Goal: Information Seeking & Learning: Check status

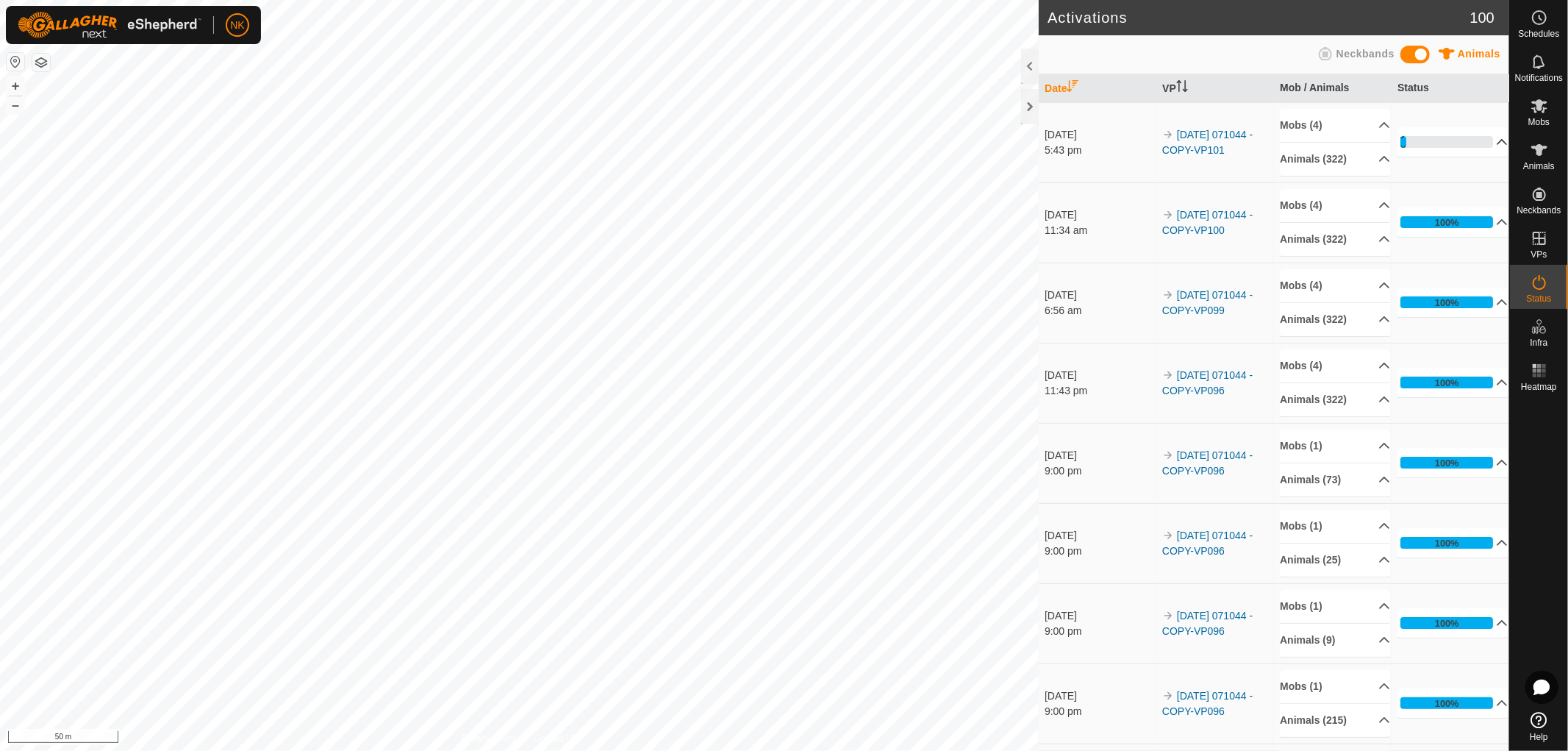
click at [1484, 142] on p-accordion-header "6%" at bounding box center [1453, 142] width 110 height 30
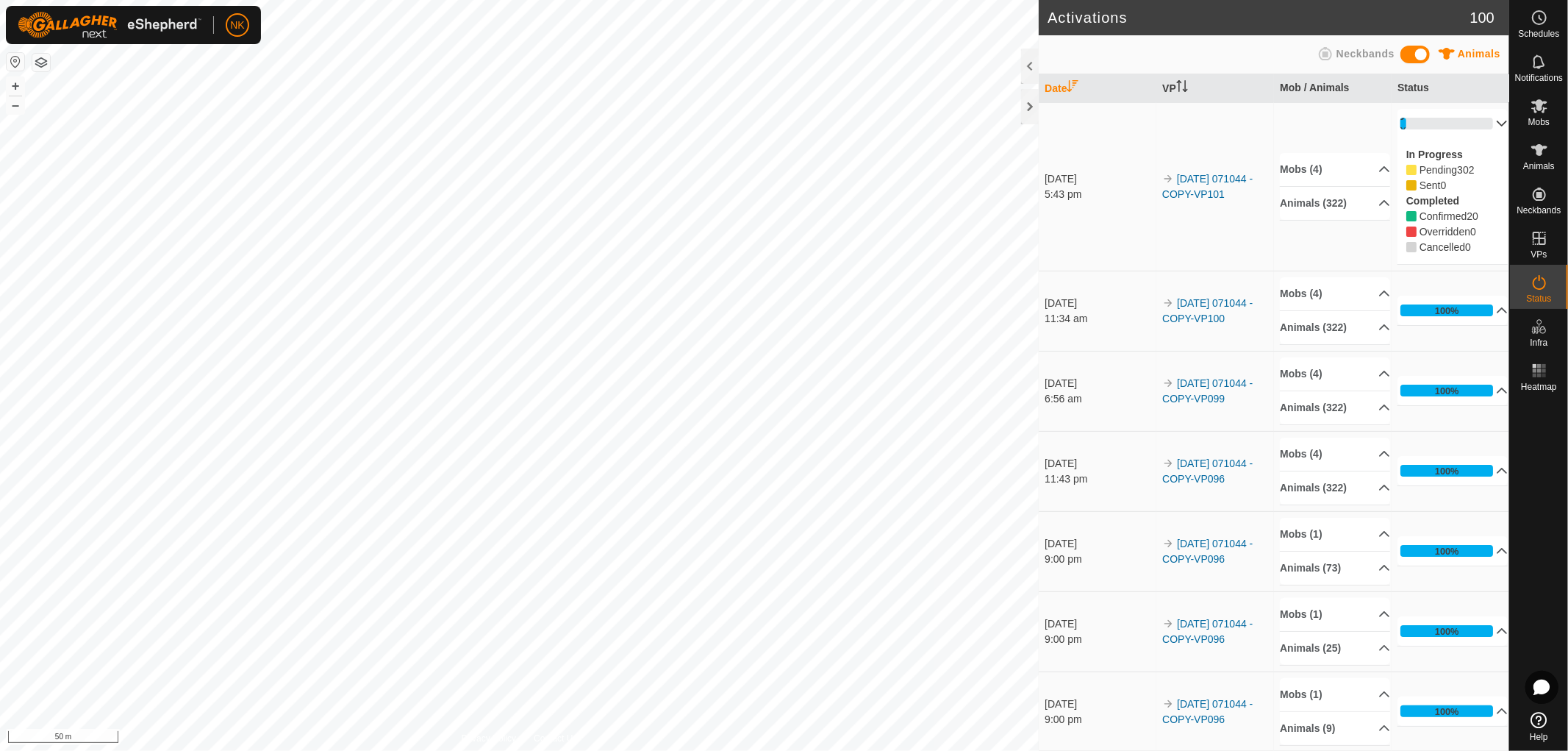
click at [1442, 120] on p-accordion-header "6%" at bounding box center [1453, 123] width 110 height 30
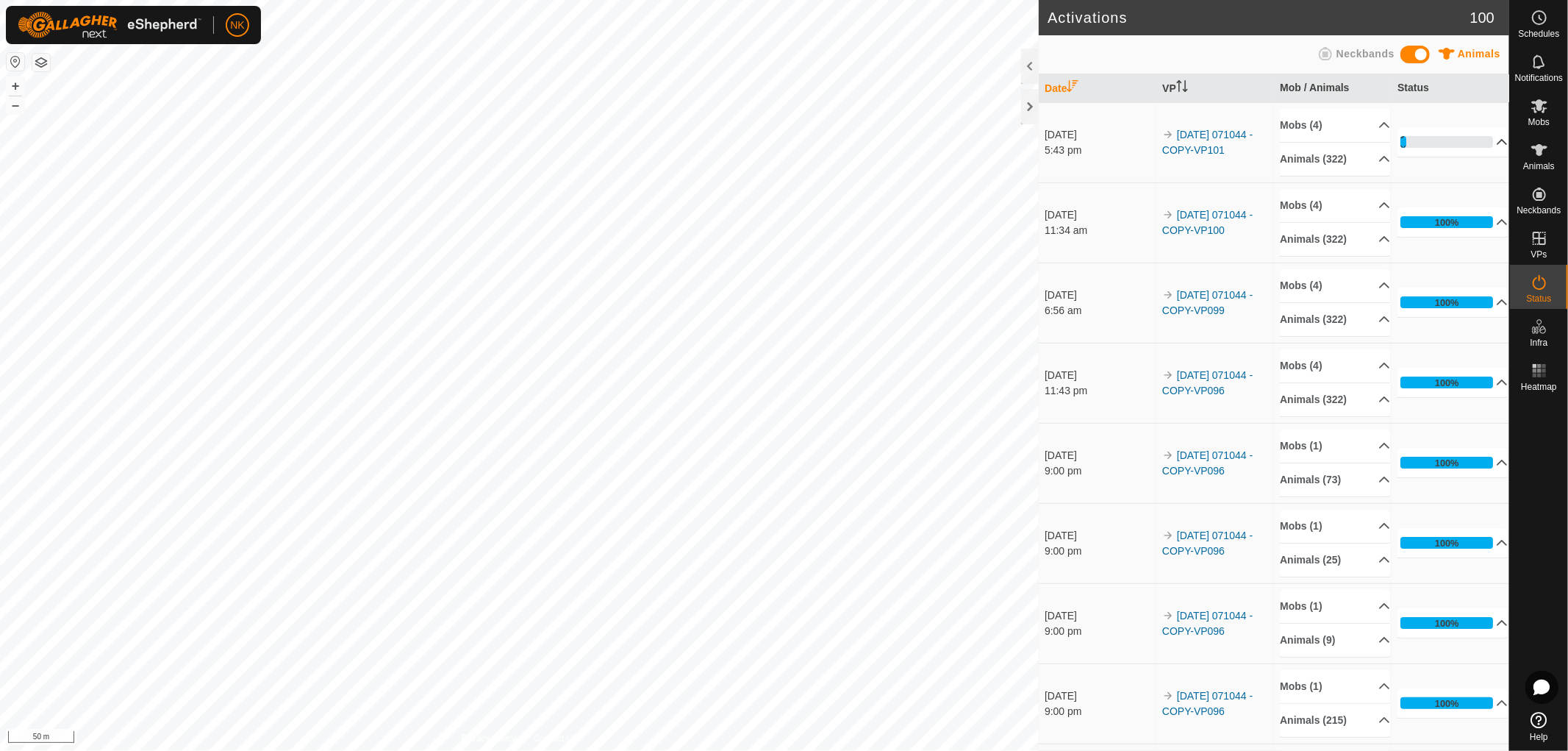
click at [1402, 141] on p-accordion-header "6%" at bounding box center [1453, 142] width 110 height 30
click at [1444, 138] on p-accordion-header "36%" at bounding box center [1453, 142] width 110 height 30
click at [1346, 158] on p-accordion-header "Animals (322)" at bounding box center [1335, 159] width 110 height 33
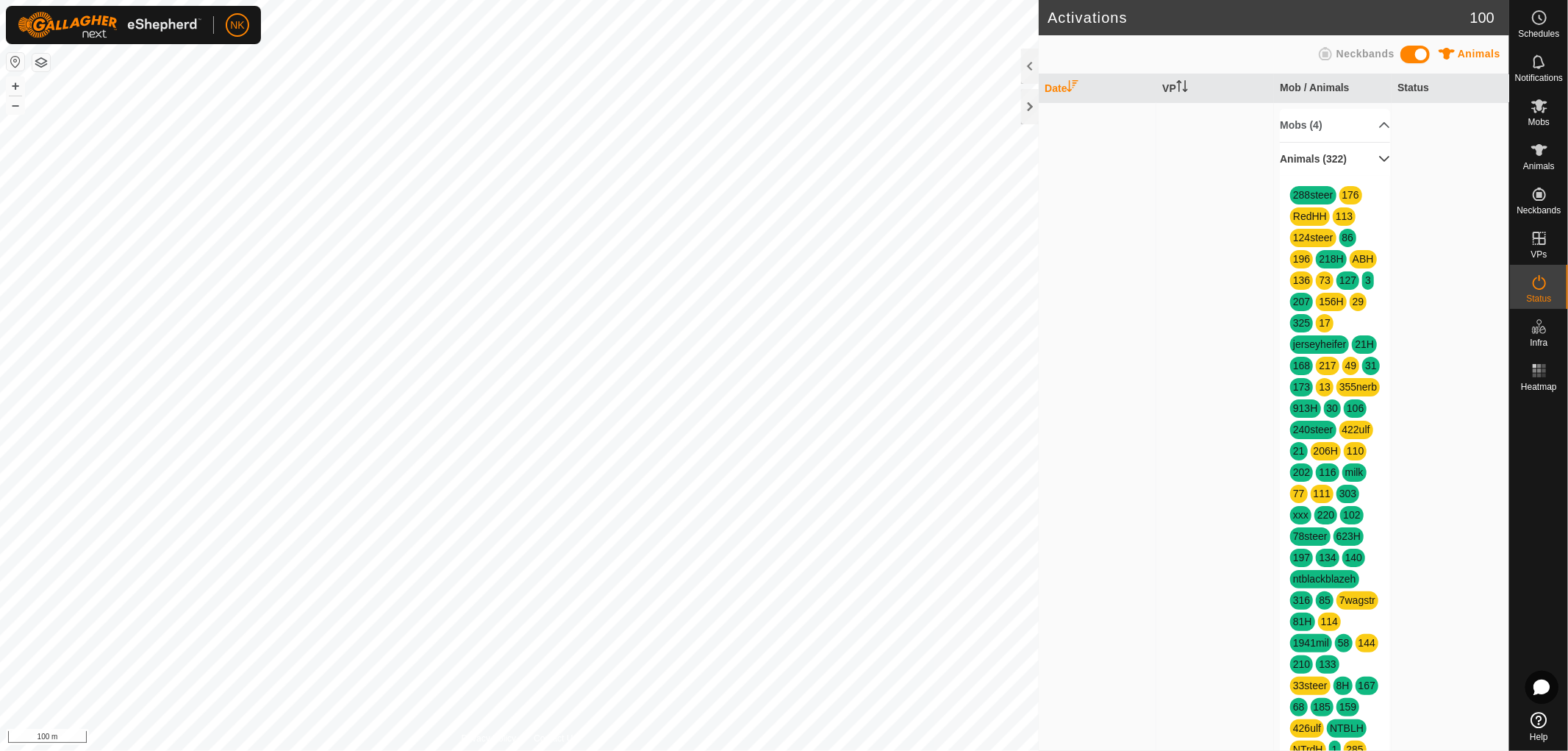
click at [1348, 158] on p-accordion-header "Animals (322)" at bounding box center [1335, 159] width 110 height 33
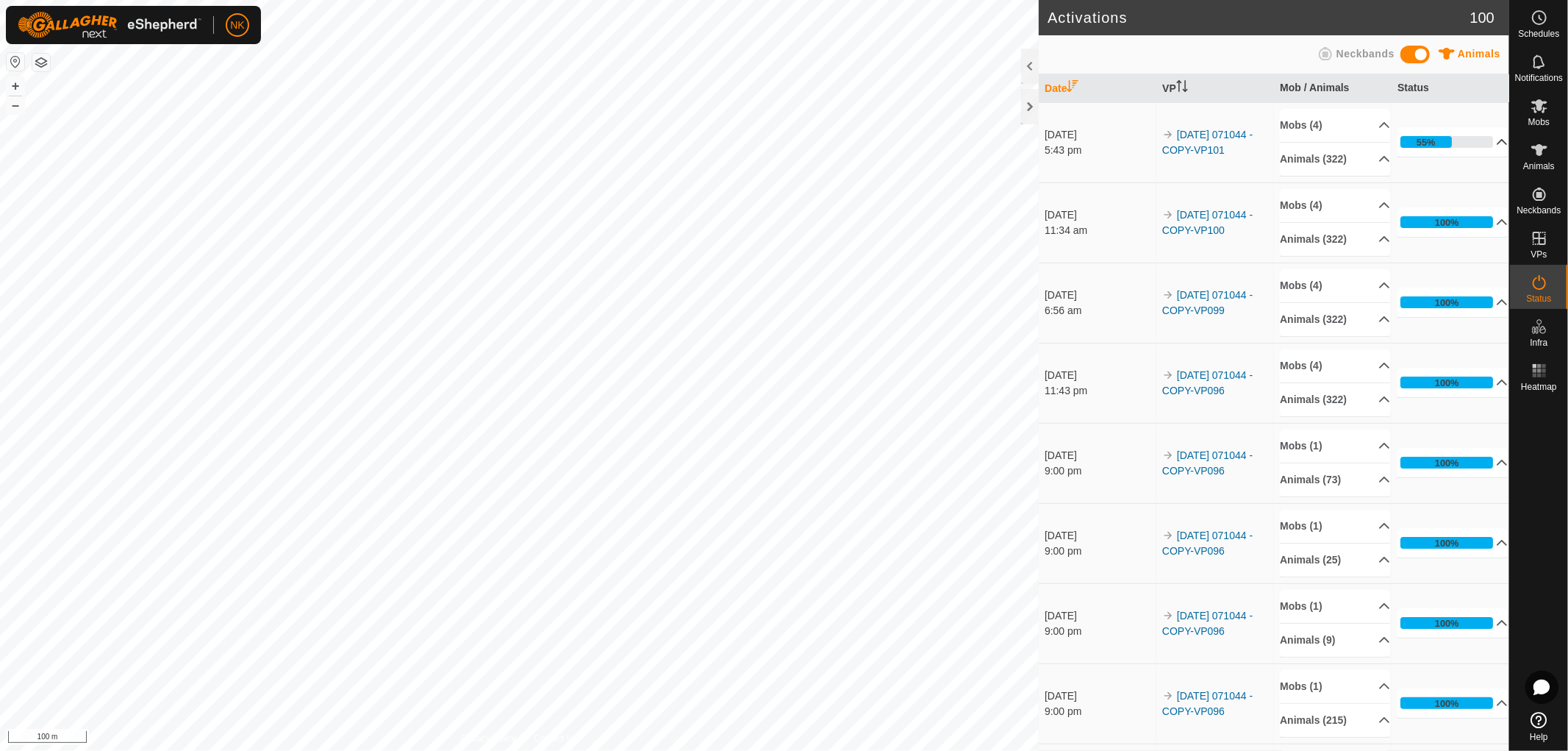
click at [1436, 141] on p-accordion-header "55%" at bounding box center [1453, 142] width 110 height 30
click at [1438, 134] on p-accordion-header "55%" at bounding box center [1453, 142] width 110 height 30
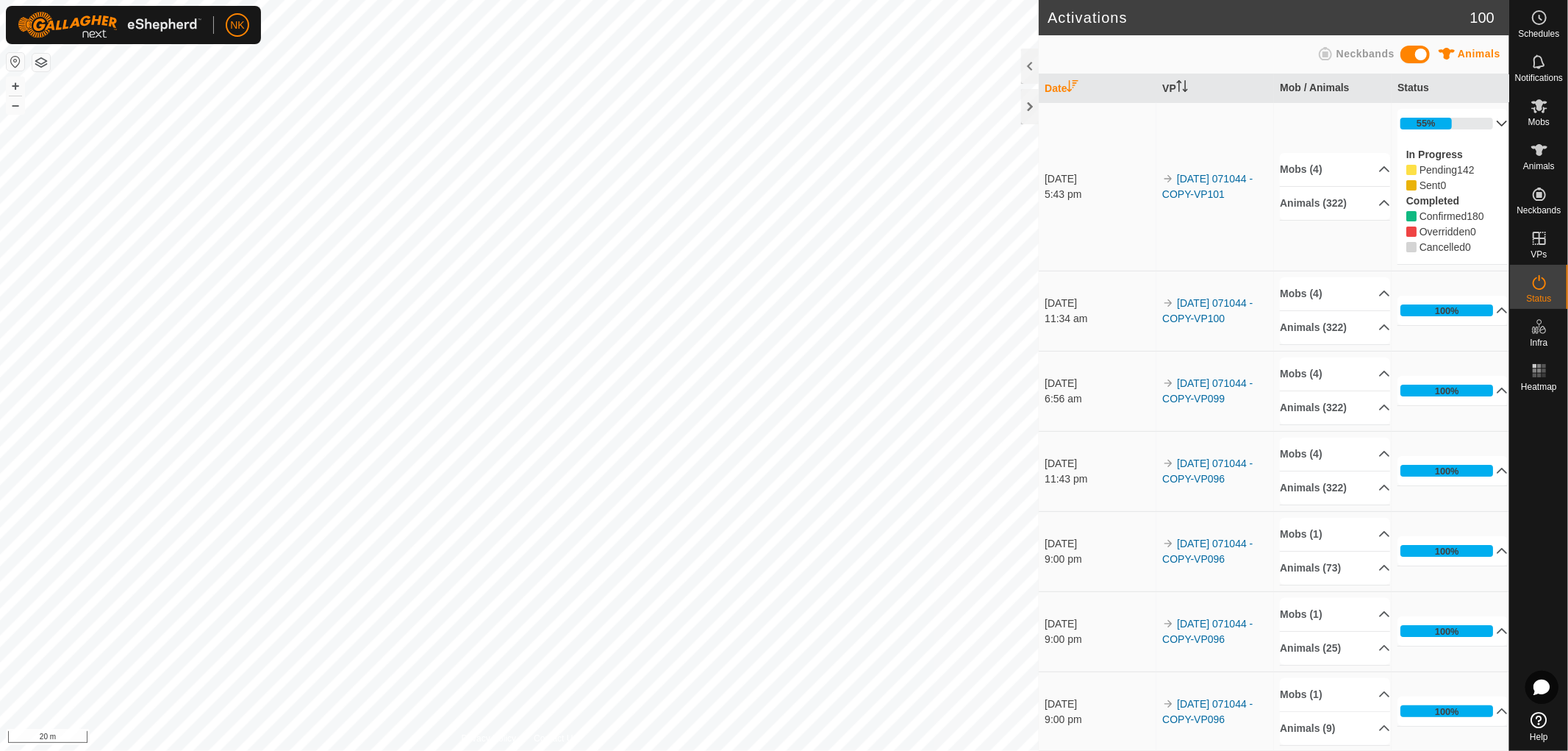
scroll to position [163, 0]
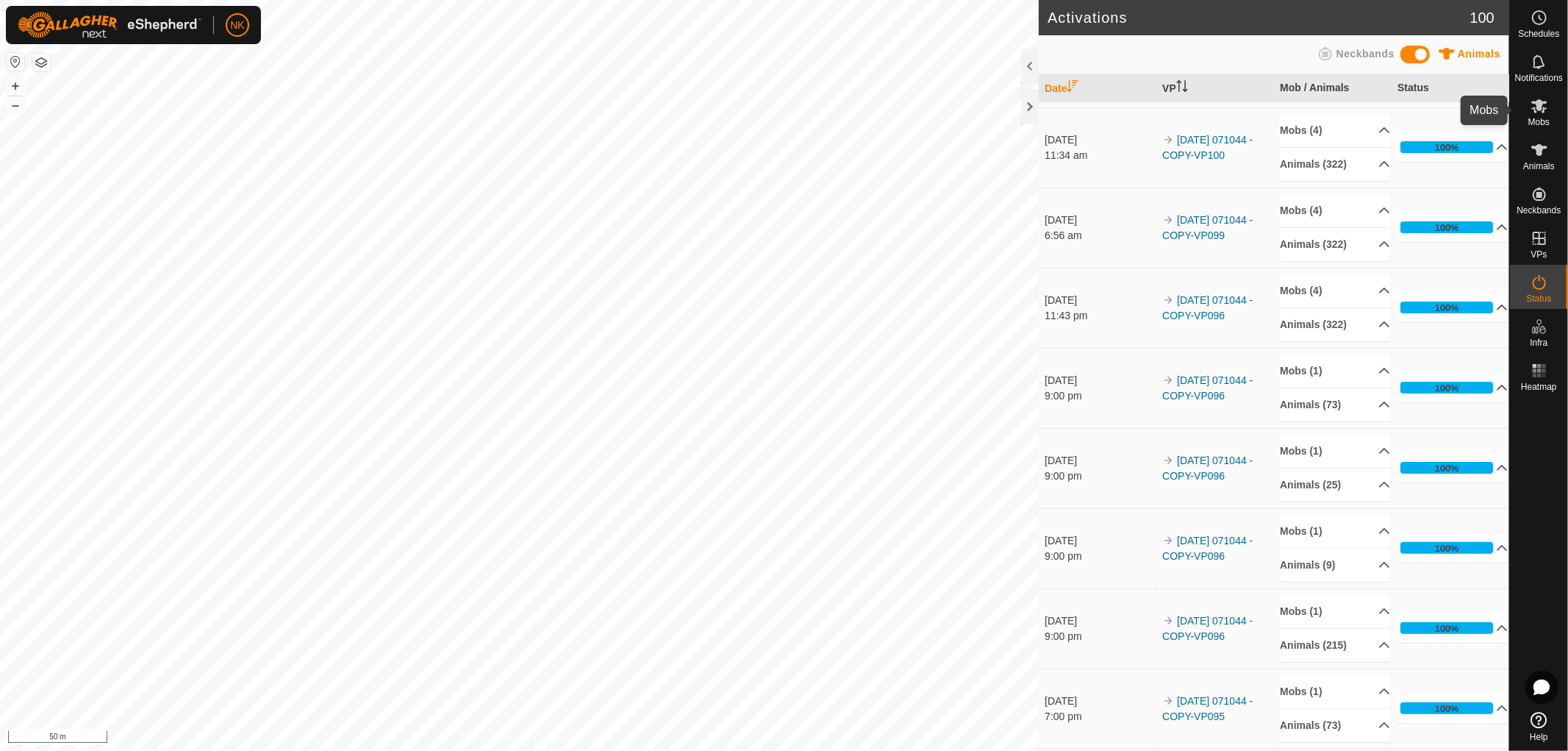
click at [1540, 106] on icon at bounding box center [1539, 106] width 16 height 14
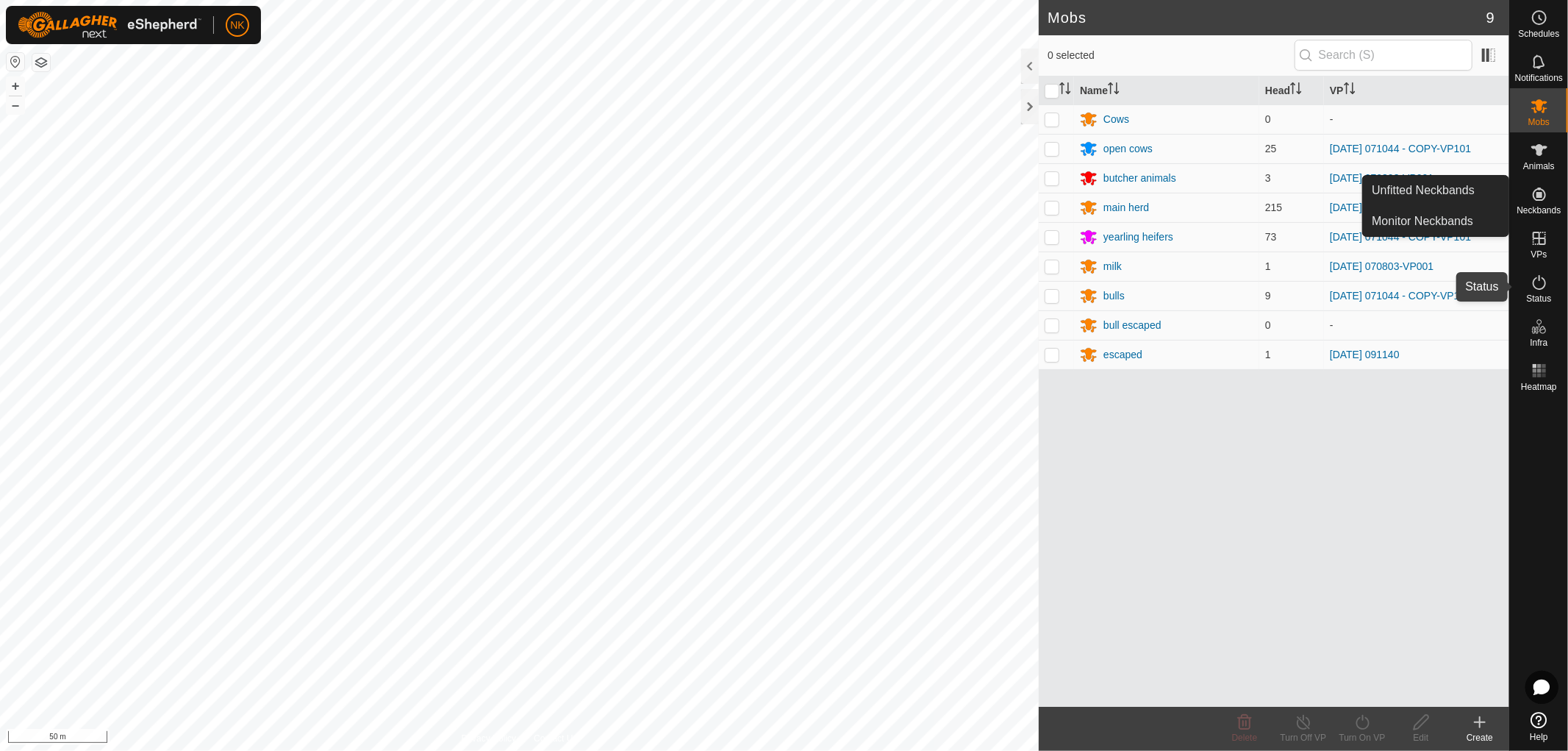
click at [1538, 294] on span "Status" at bounding box center [1538, 298] width 25 height 9
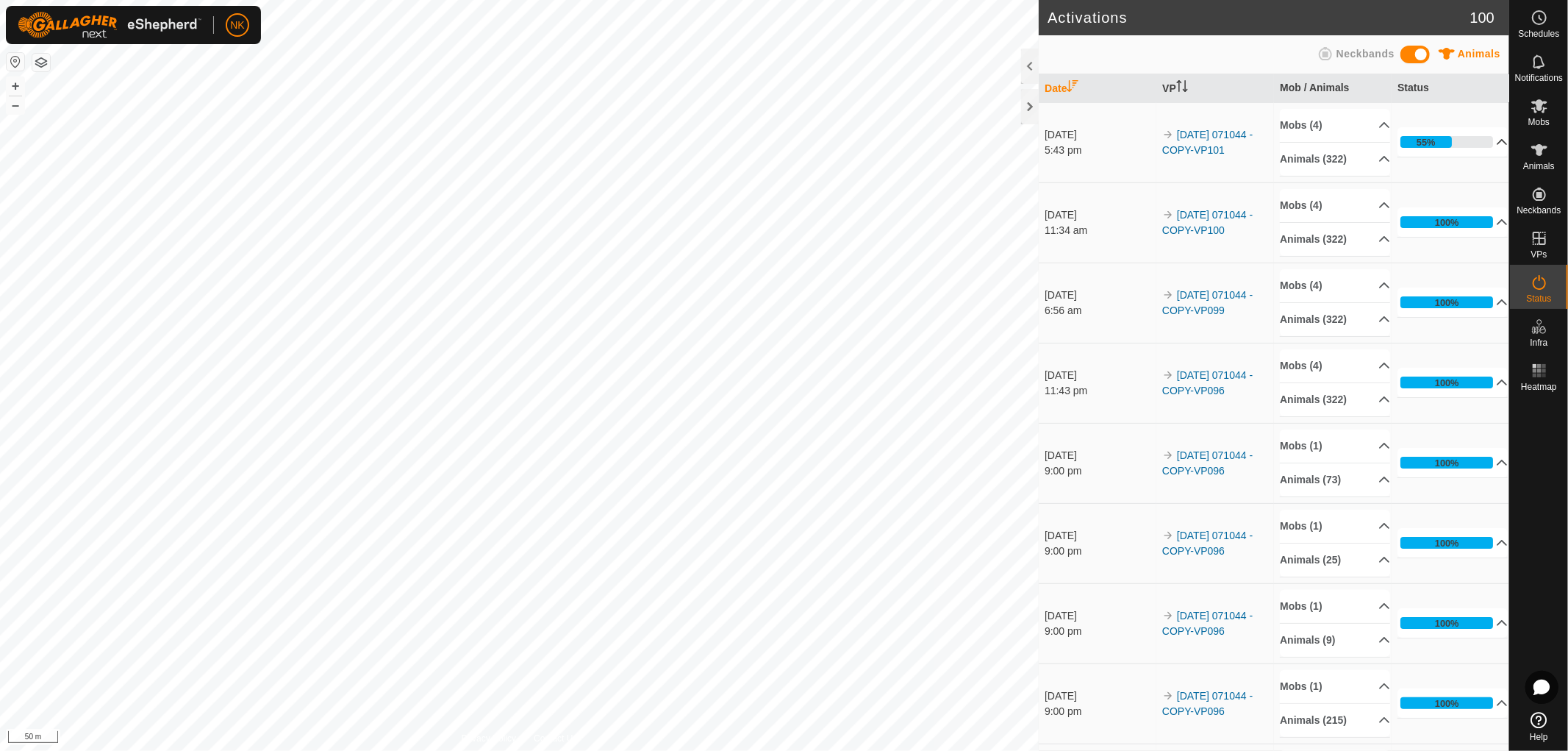
click at [1412, 144] on p-accordion-header "55%" at bounding box center [1453, 142] width 110 height 30
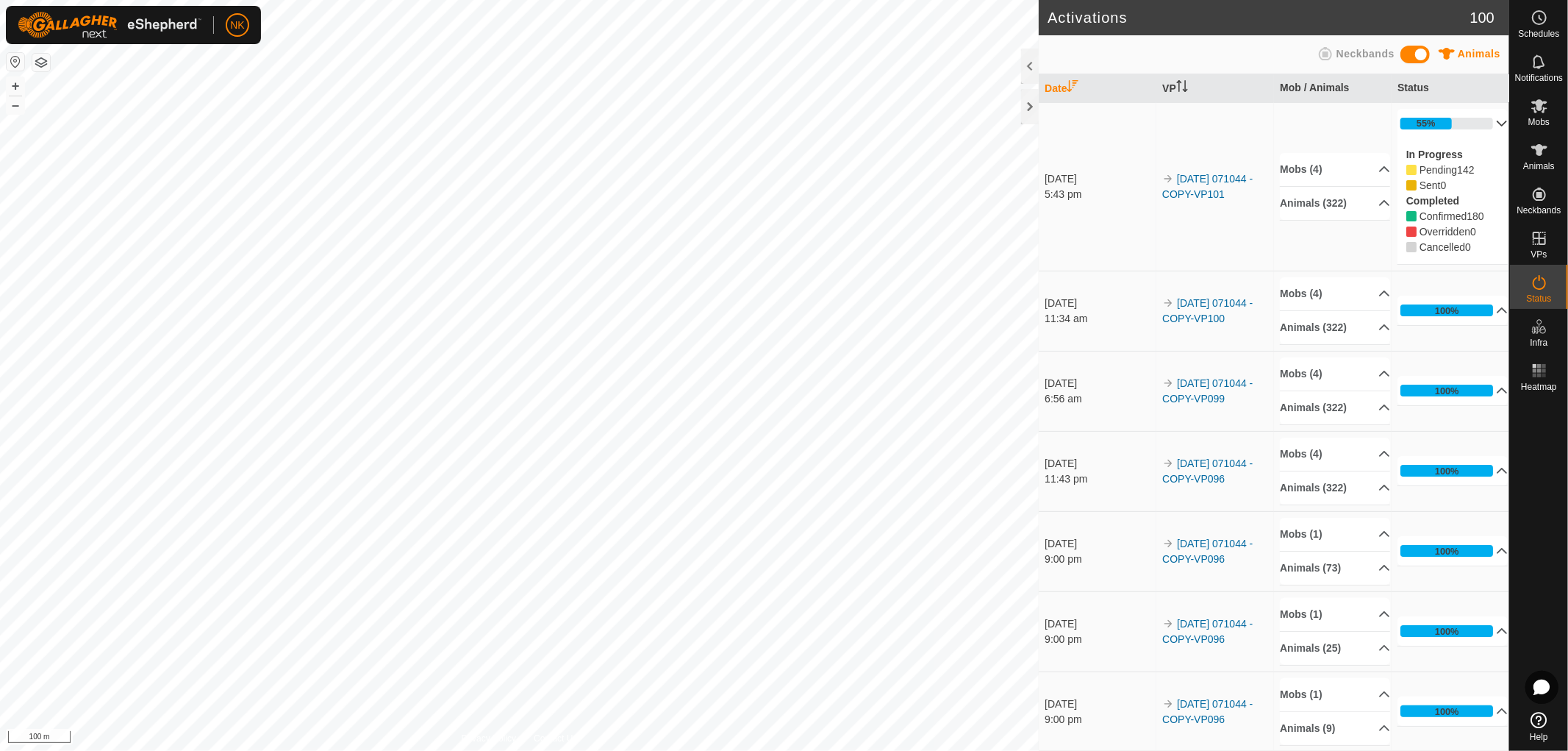
scroll to position [82, 0]
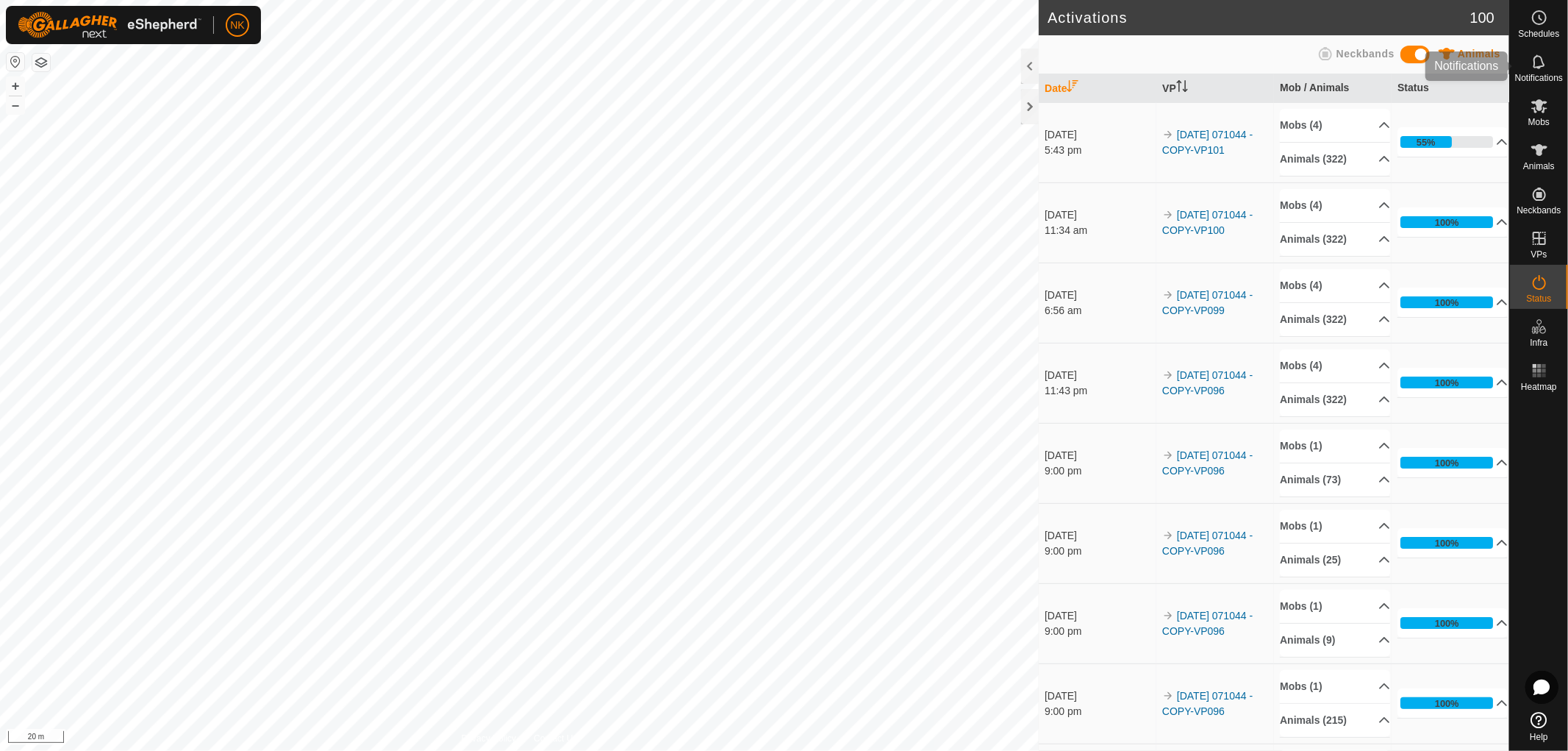
click at [1541, 70] on icon at bounding box center [1539, 61] width 18 height 18
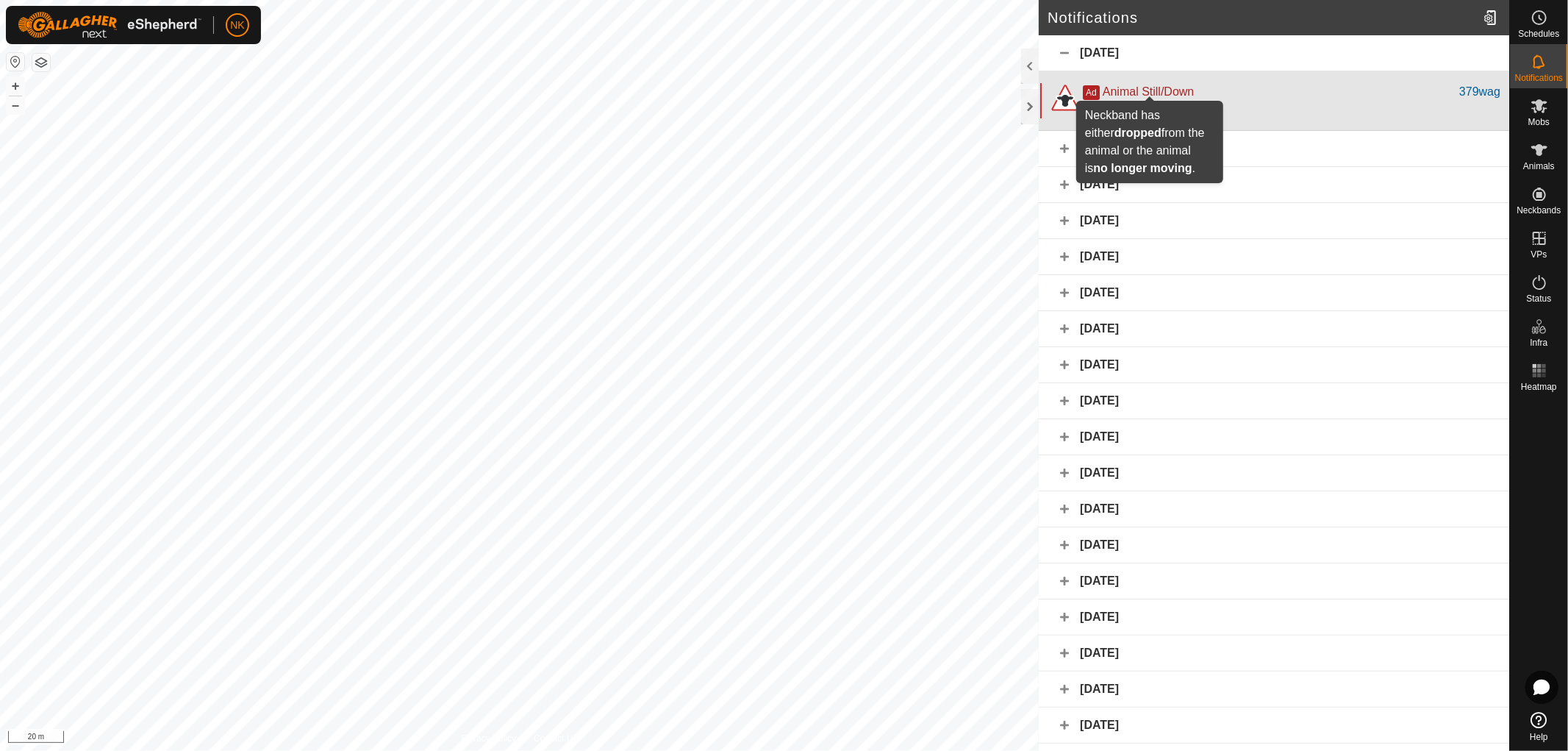
click at [1142, 94] on span "Animal Still/Down" at bounding box center [1148, 92] width 91 height 12
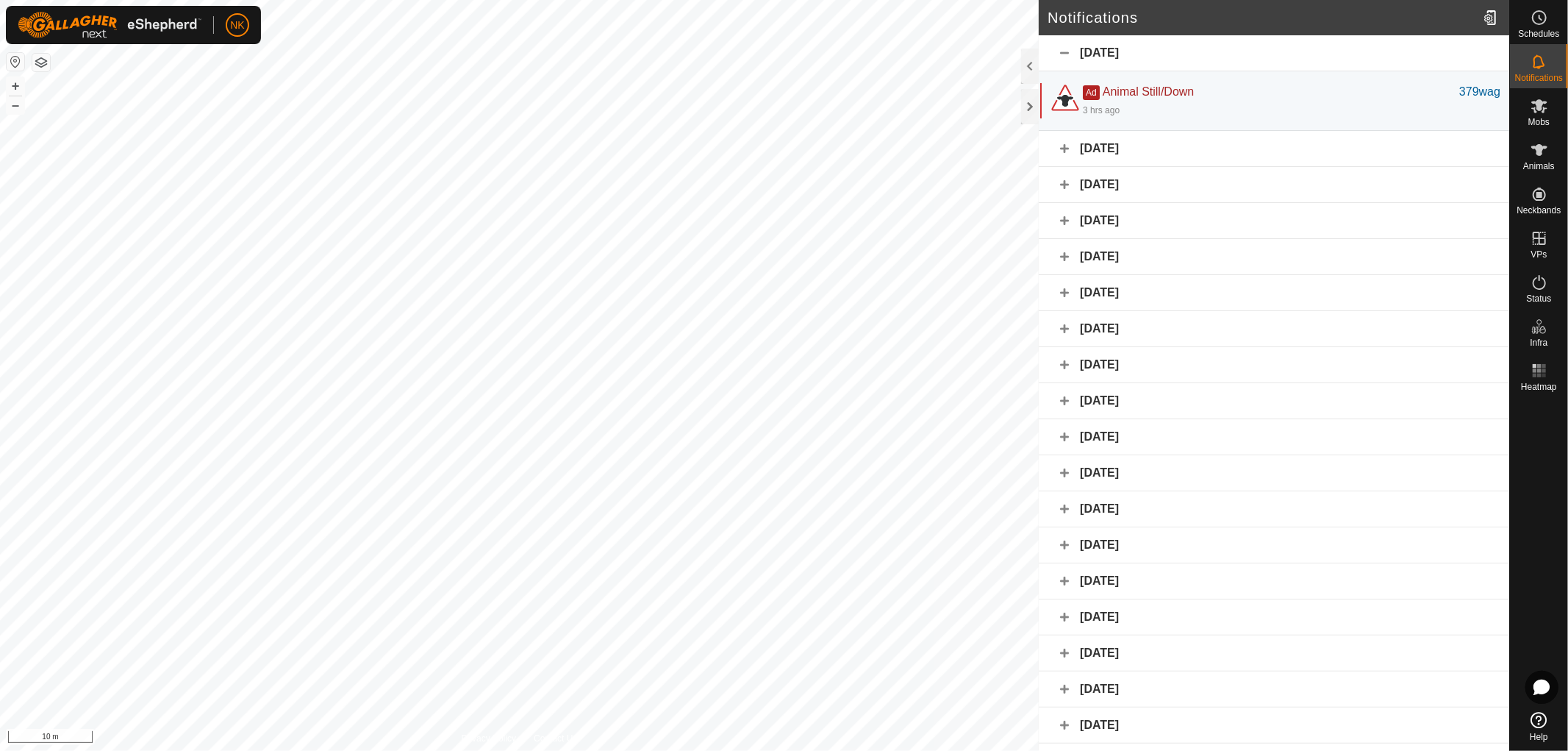
click at [1104, 145] on div "[DATE]" at bounding box center [1274, 149] width 471 height 36
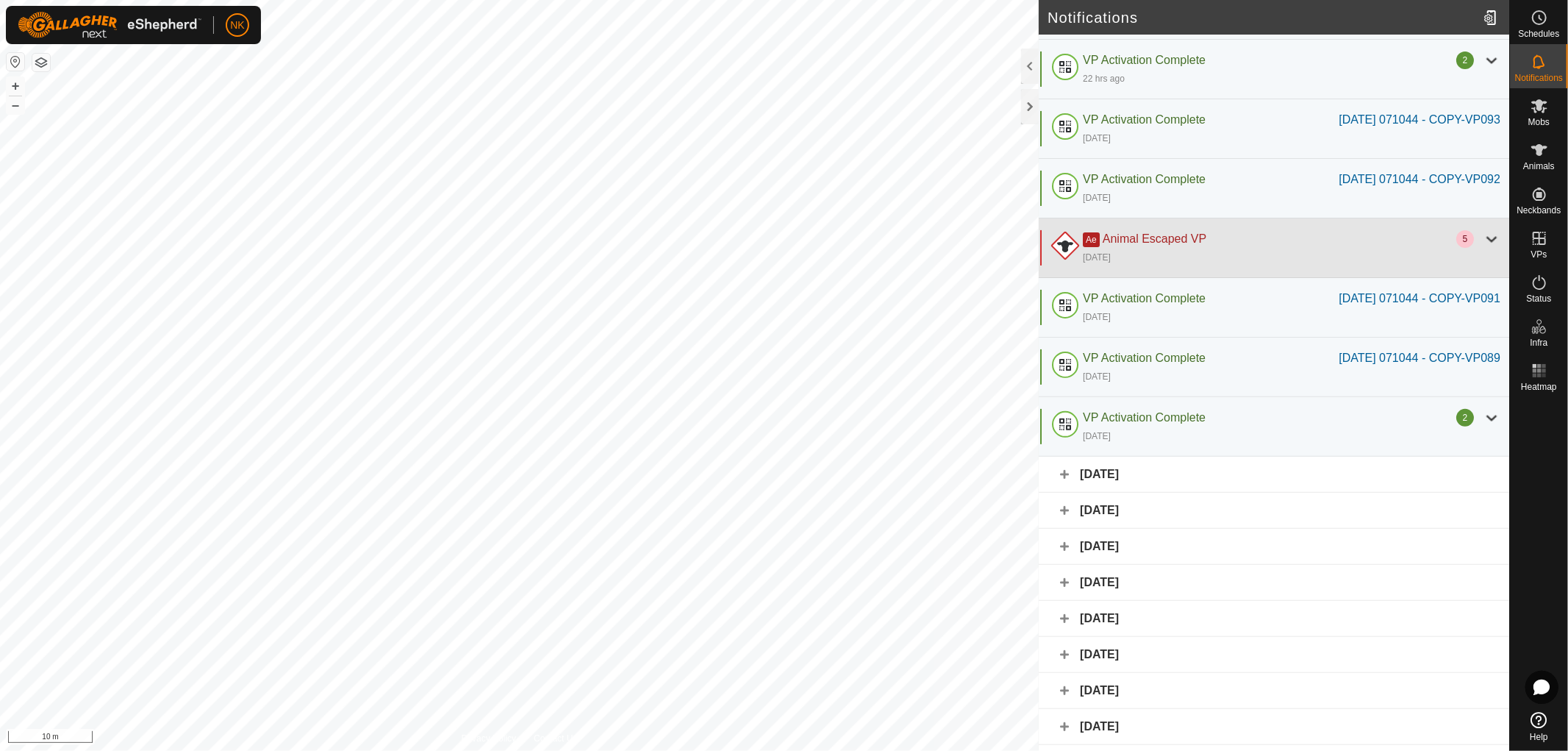
scroll to position [326, 0]
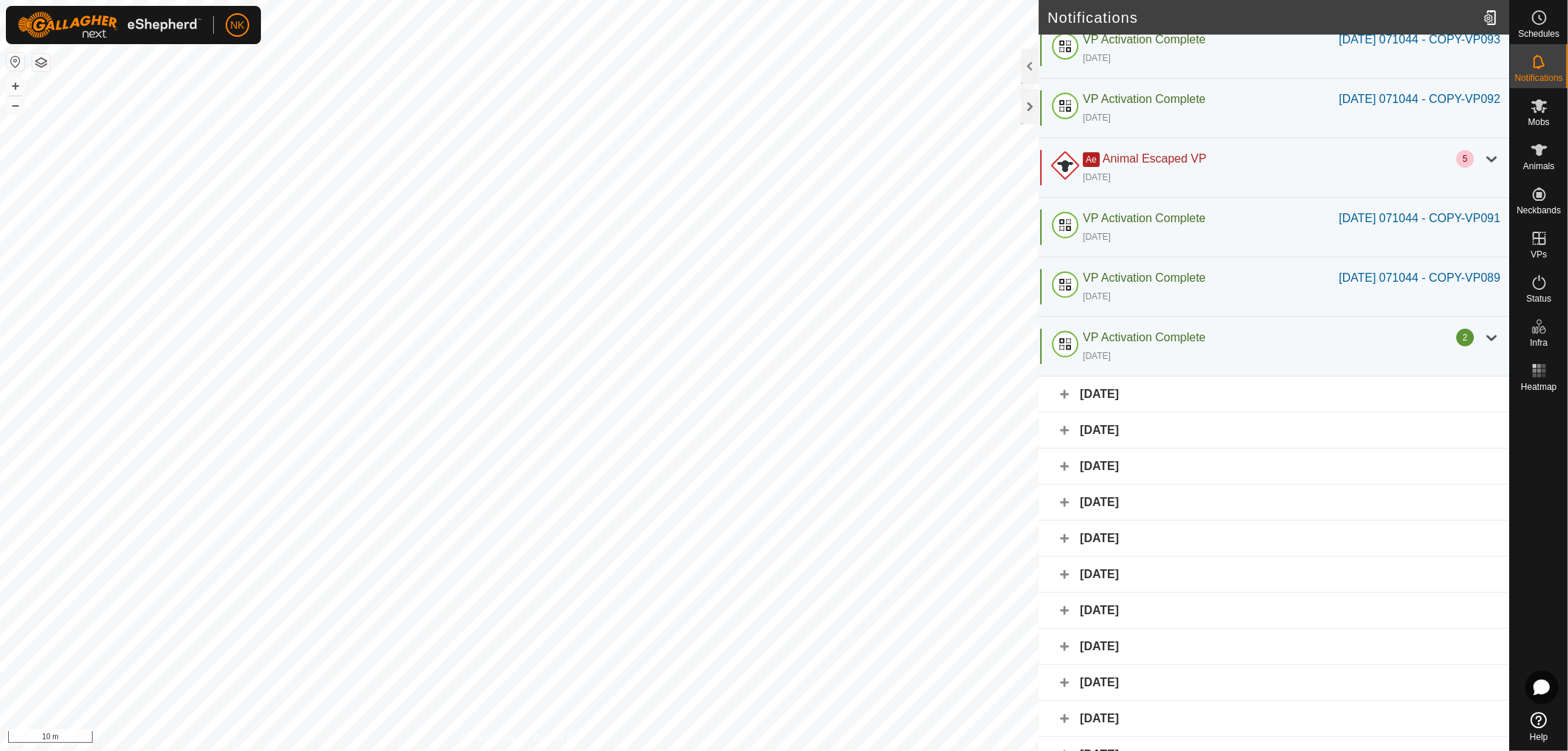
click at [1139, 412] on div "[DATE]" at bounding box center [1274, 395] width 471 height 36
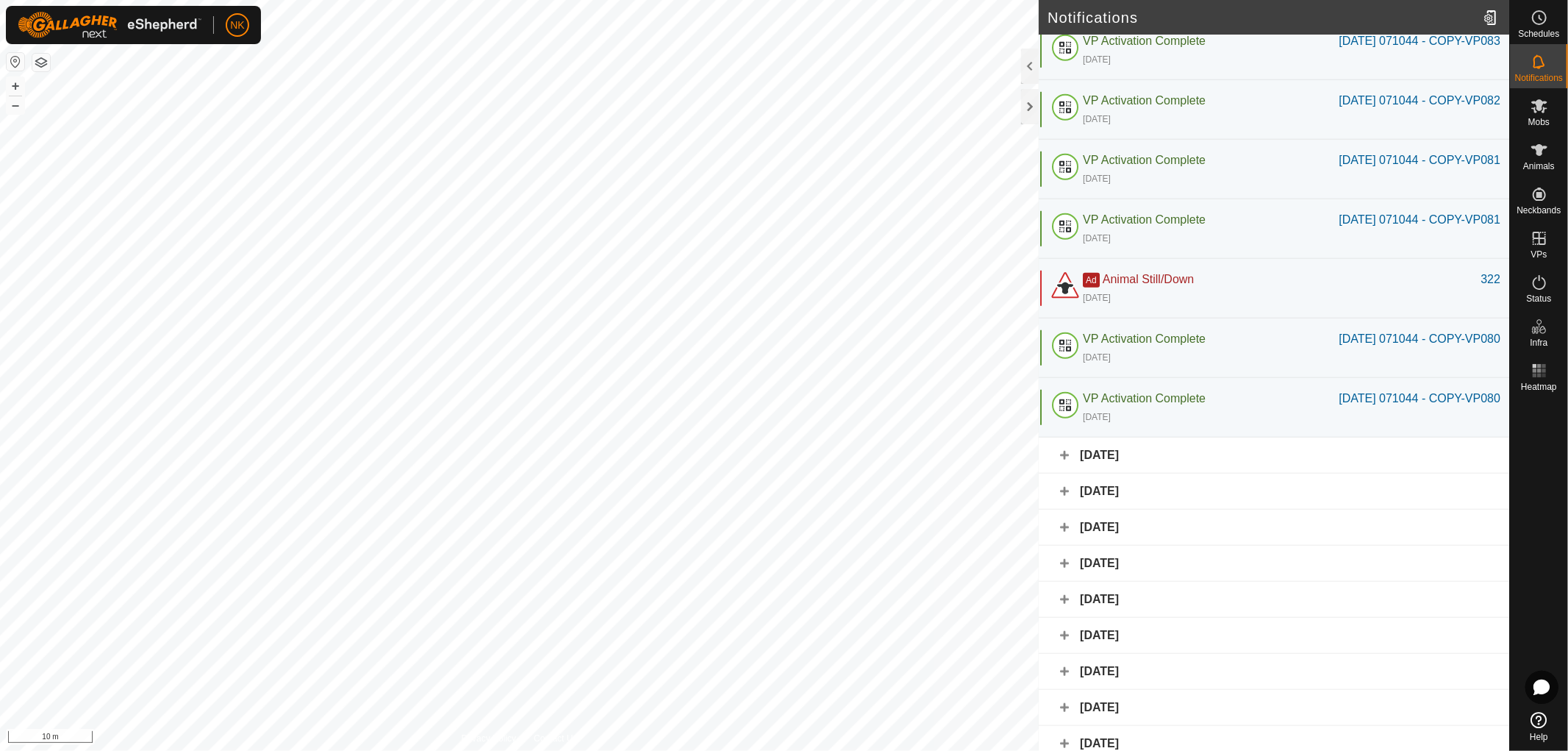
scroll to position [899, 0]
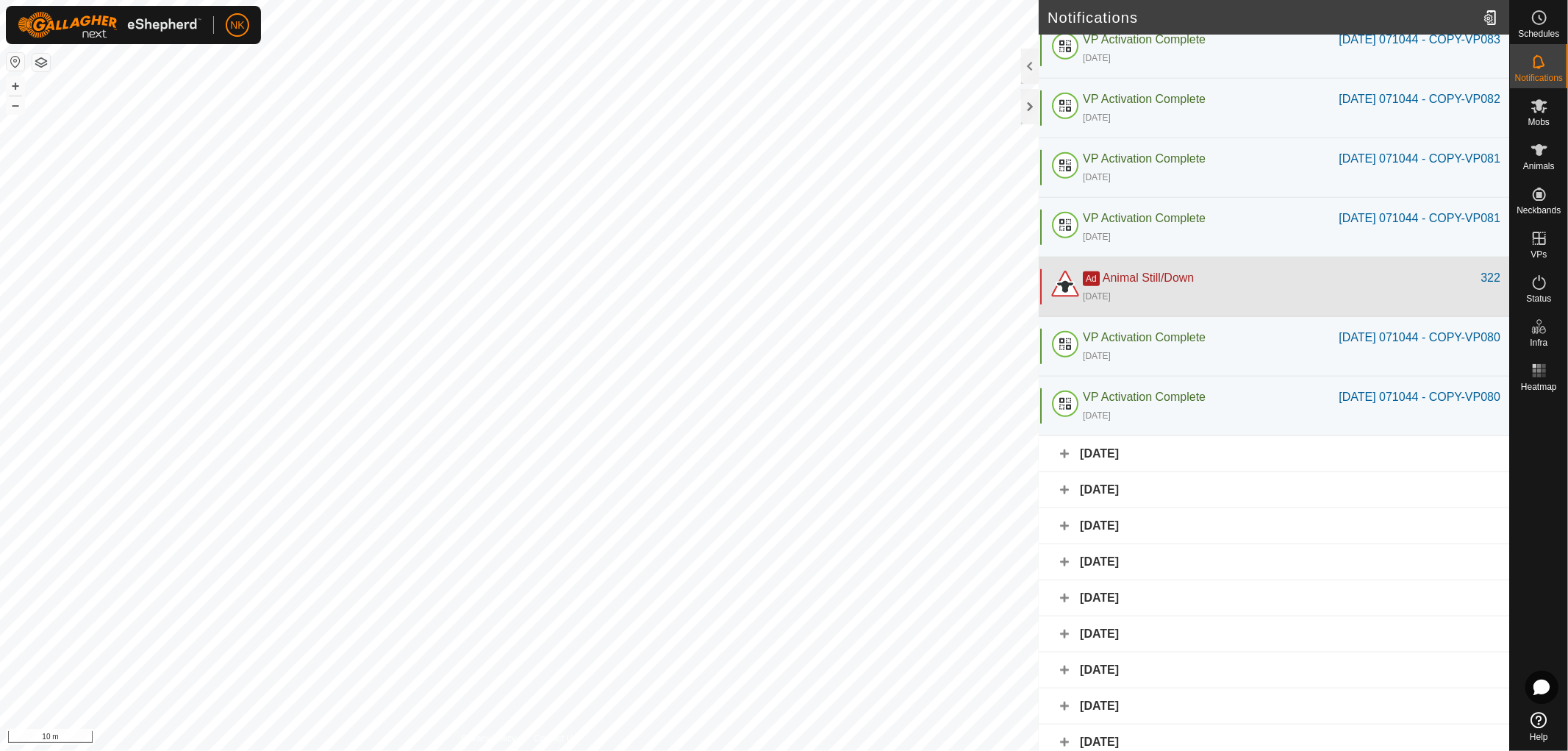
click at [1127, 287] on div "Ad Animal Still/Down" at bounding box center [1282, 278] width 398 height 18
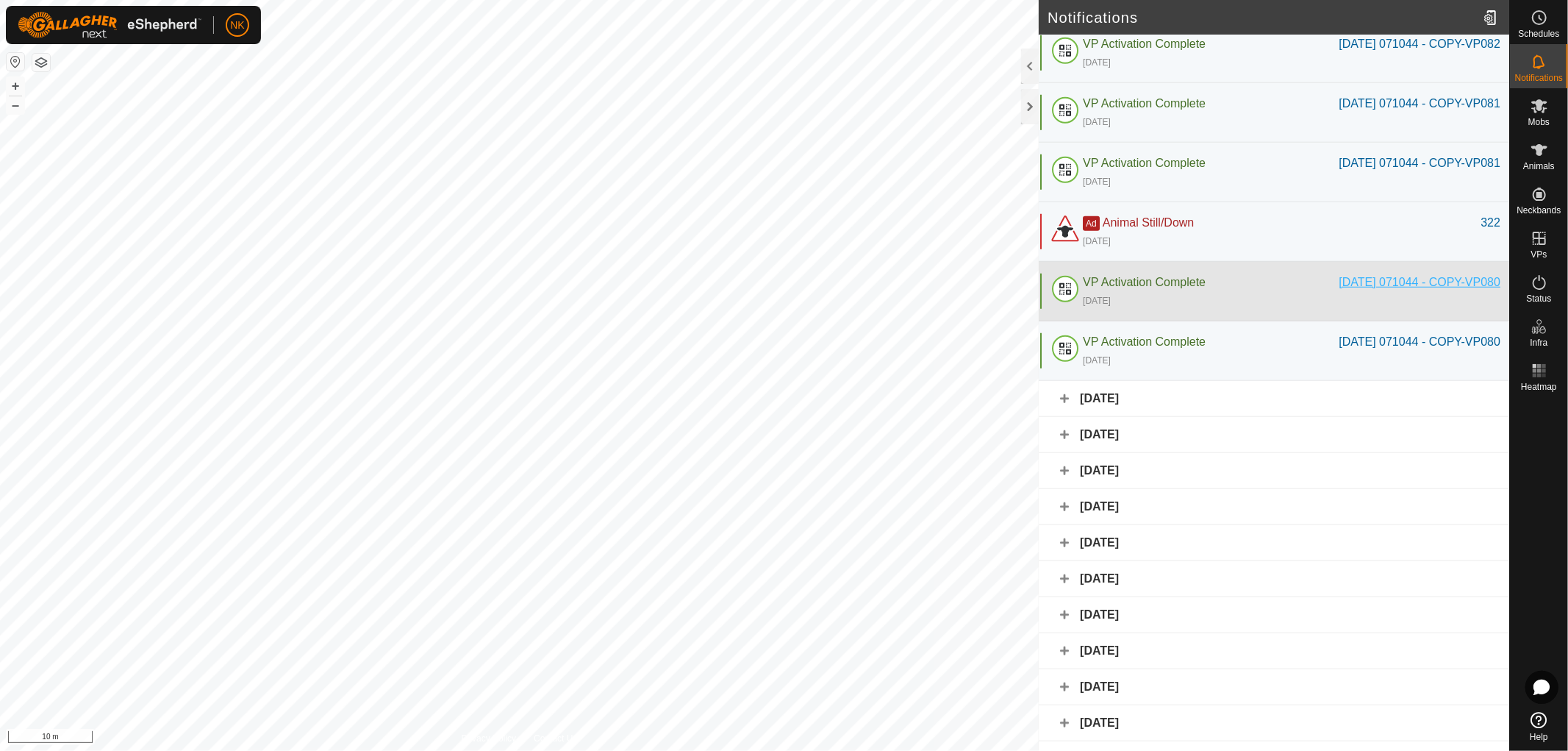
scroll to position [980, 0]
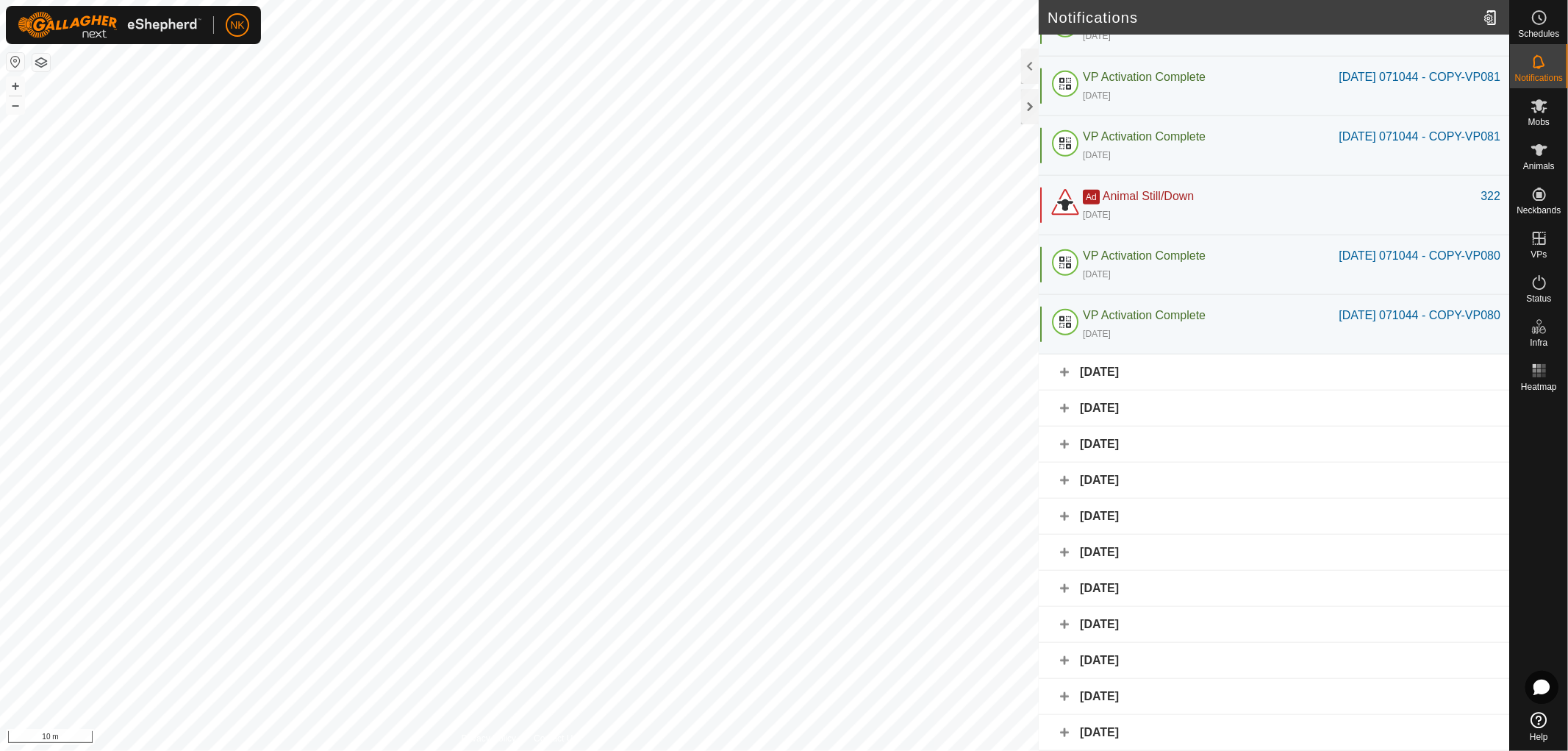
click at [1135, 391] on div "[DATE]" at bounding box center [1274, 372] width 471 height 36
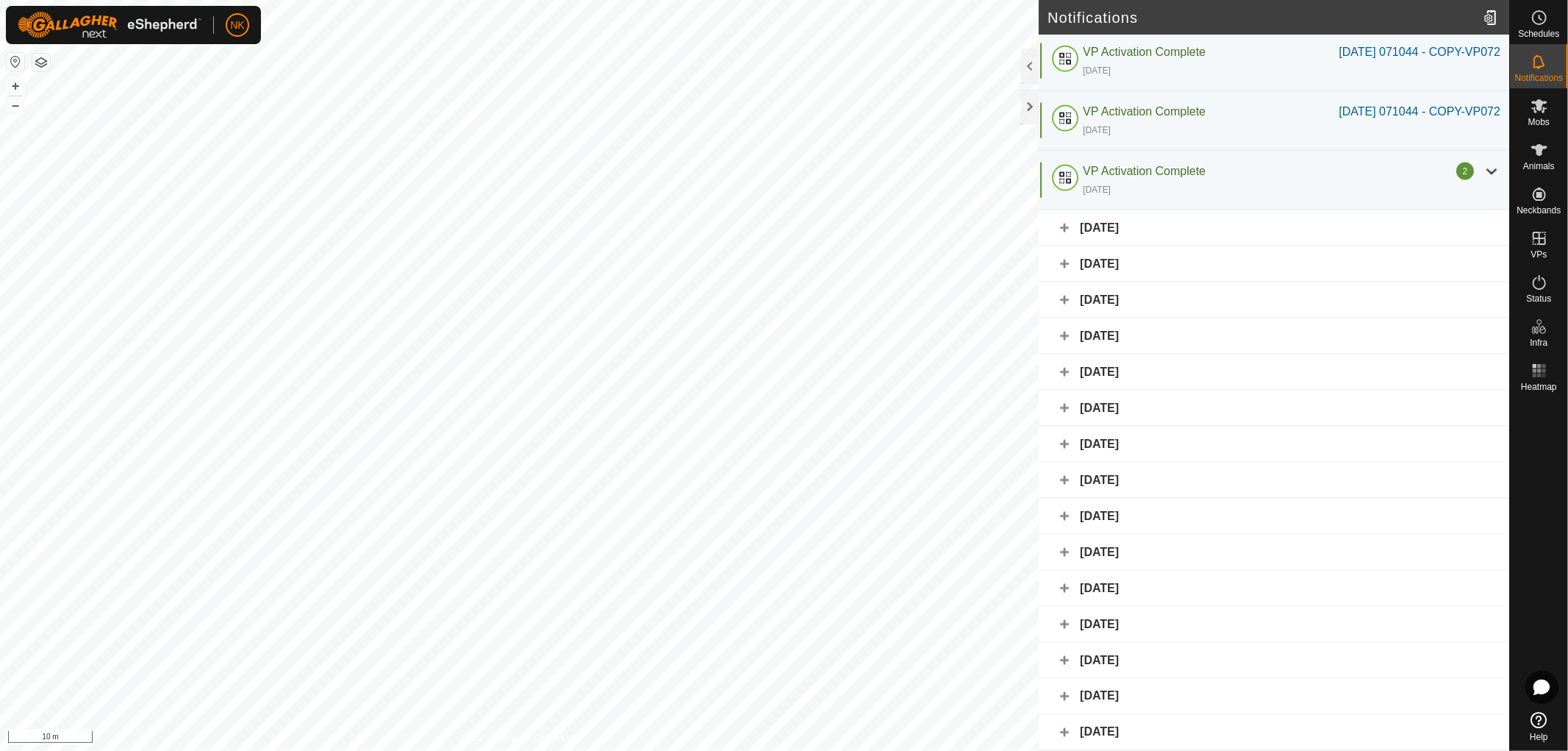
scroll to position [2067, 0]
click at [1126, 233] on div "[DATE]" at bounding box center [1274, 228] width 471 height 36
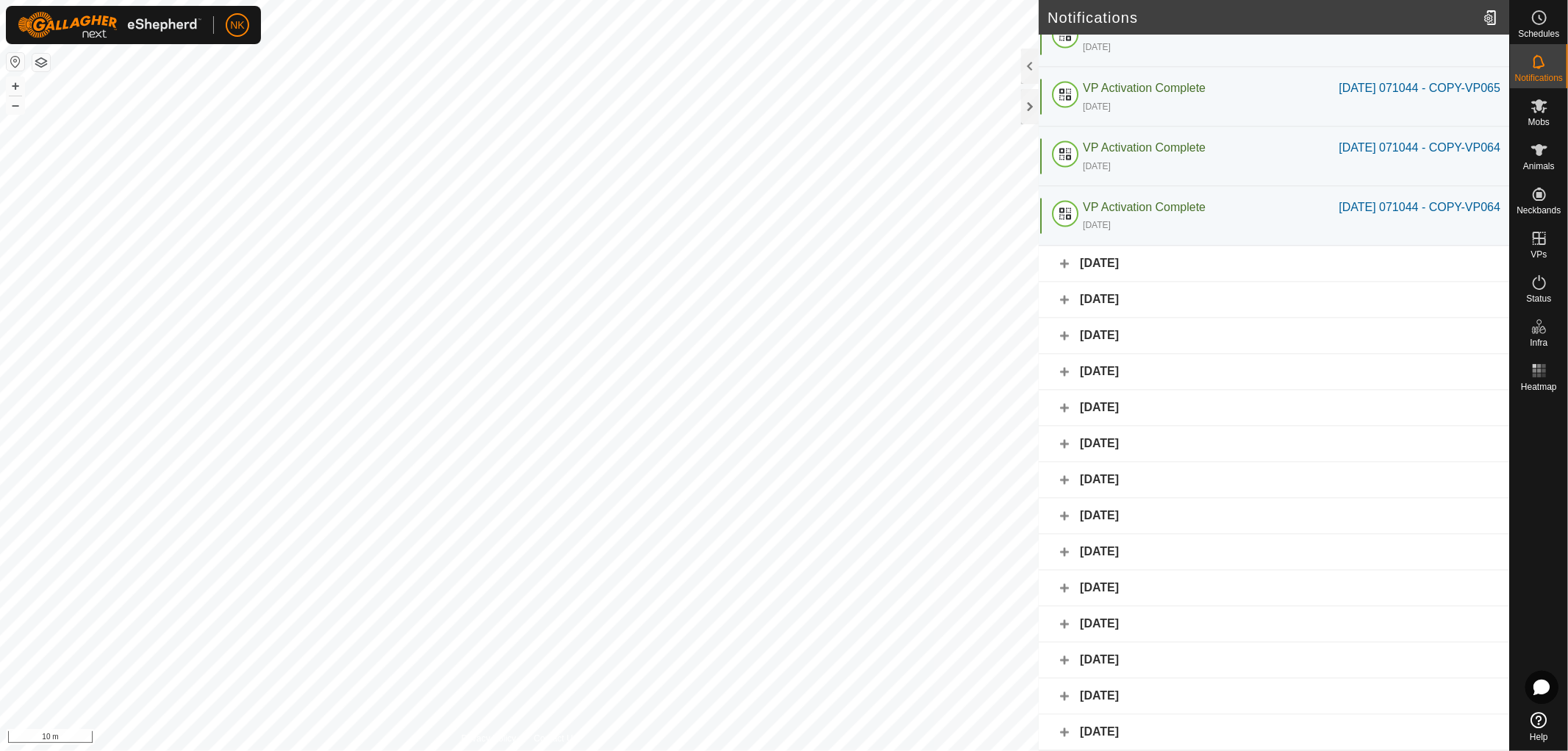
scroll to position [2689, 0]
click at [1143, 263] on div "[DATE]" at bounding box center [1274, 264] width 471 height 36
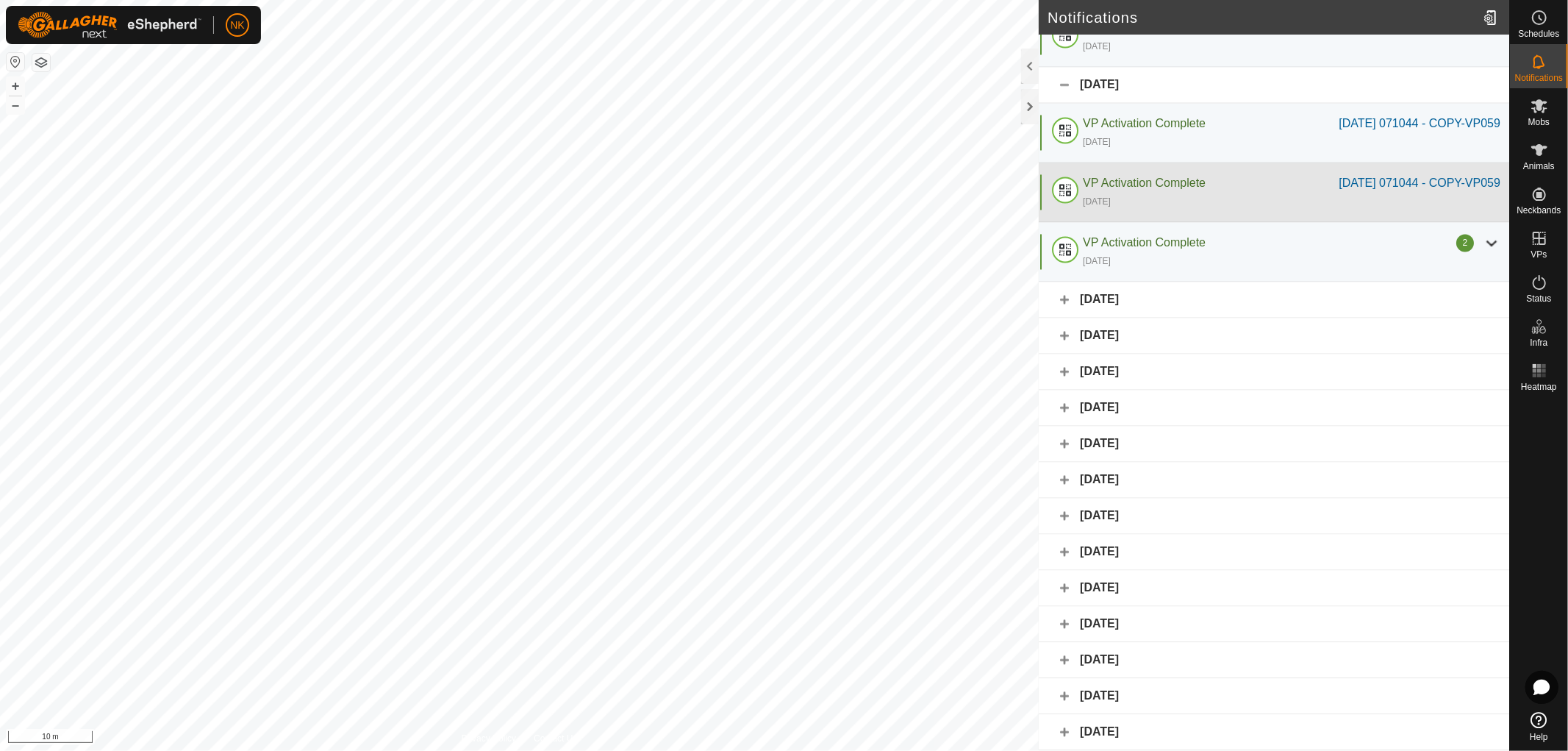
scroll to position [2905, 0]
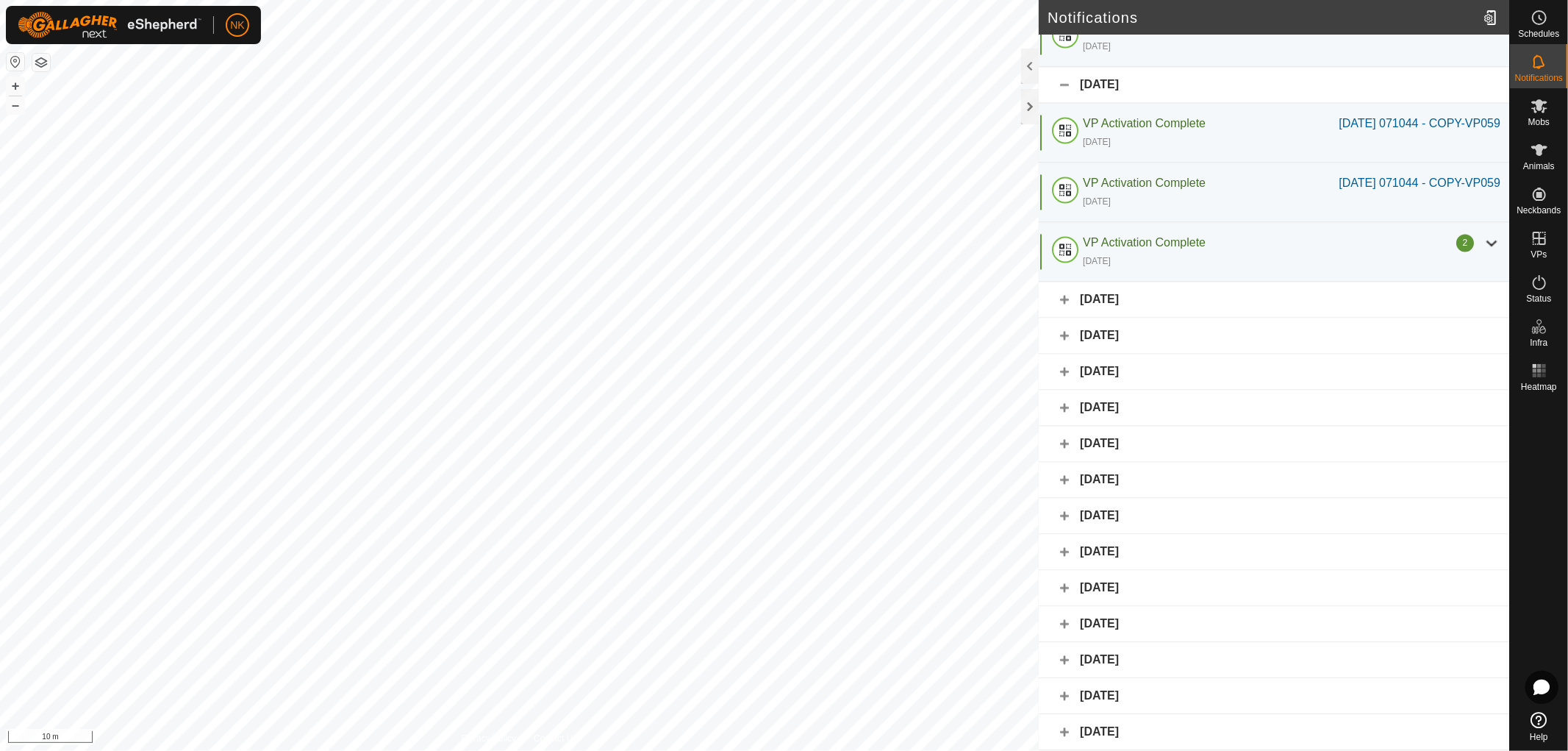
click at [1128, 292] on div "[DATE]" at bounding box center [1274, 301] width 471 height 36
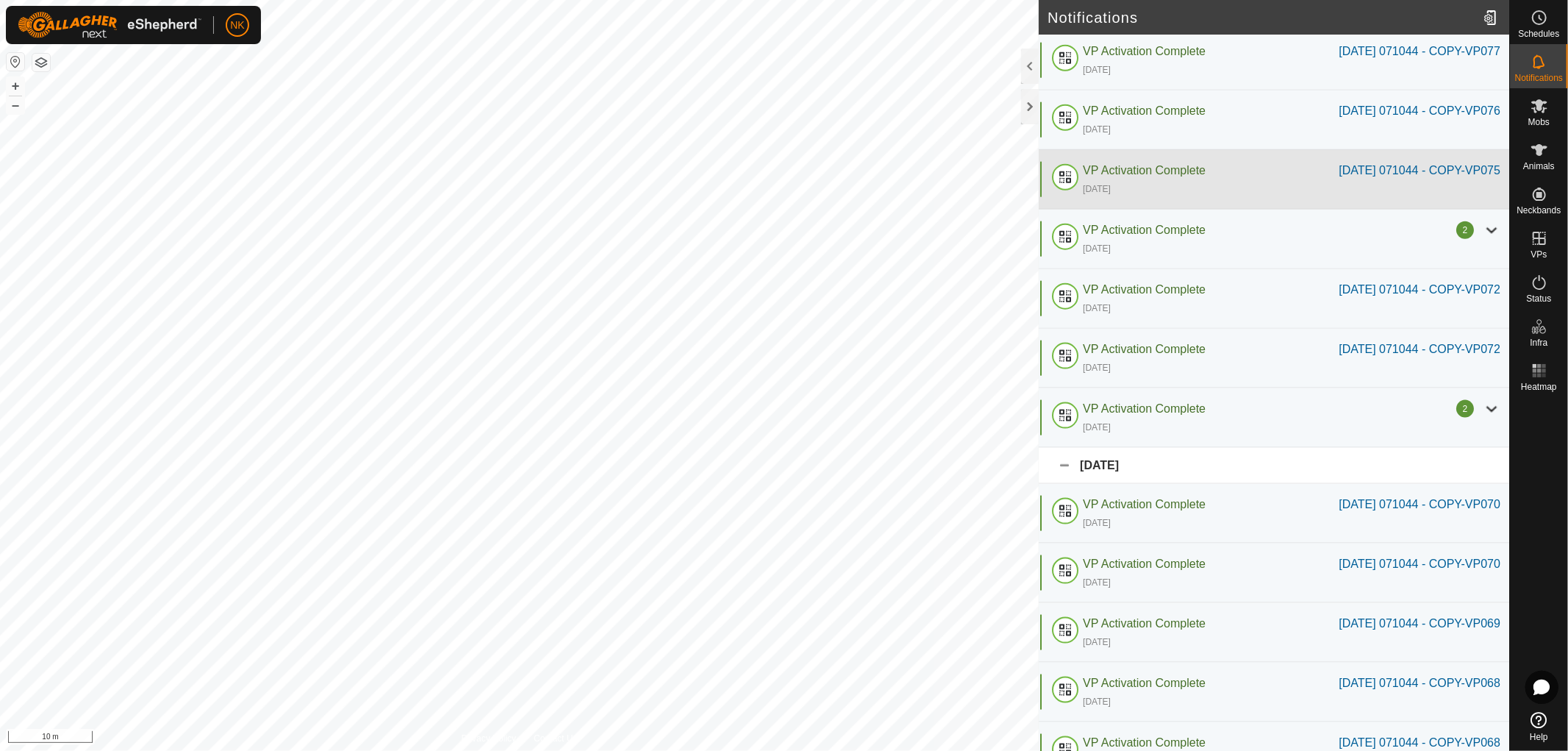
scroll to position [1397, 0]
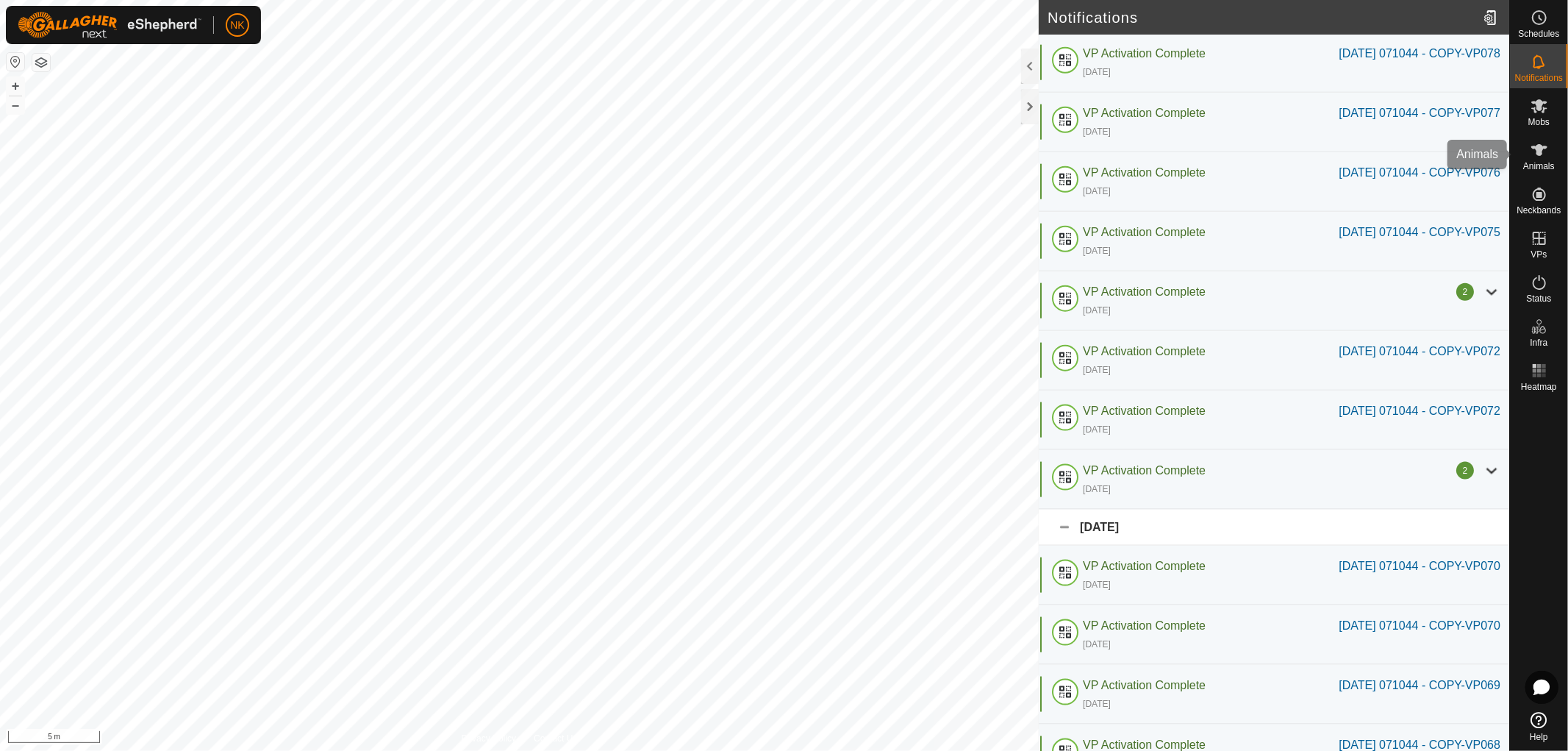
click at [1535, 163] on span "Animals" at bounding box center [1539, 165] width 32 height 9
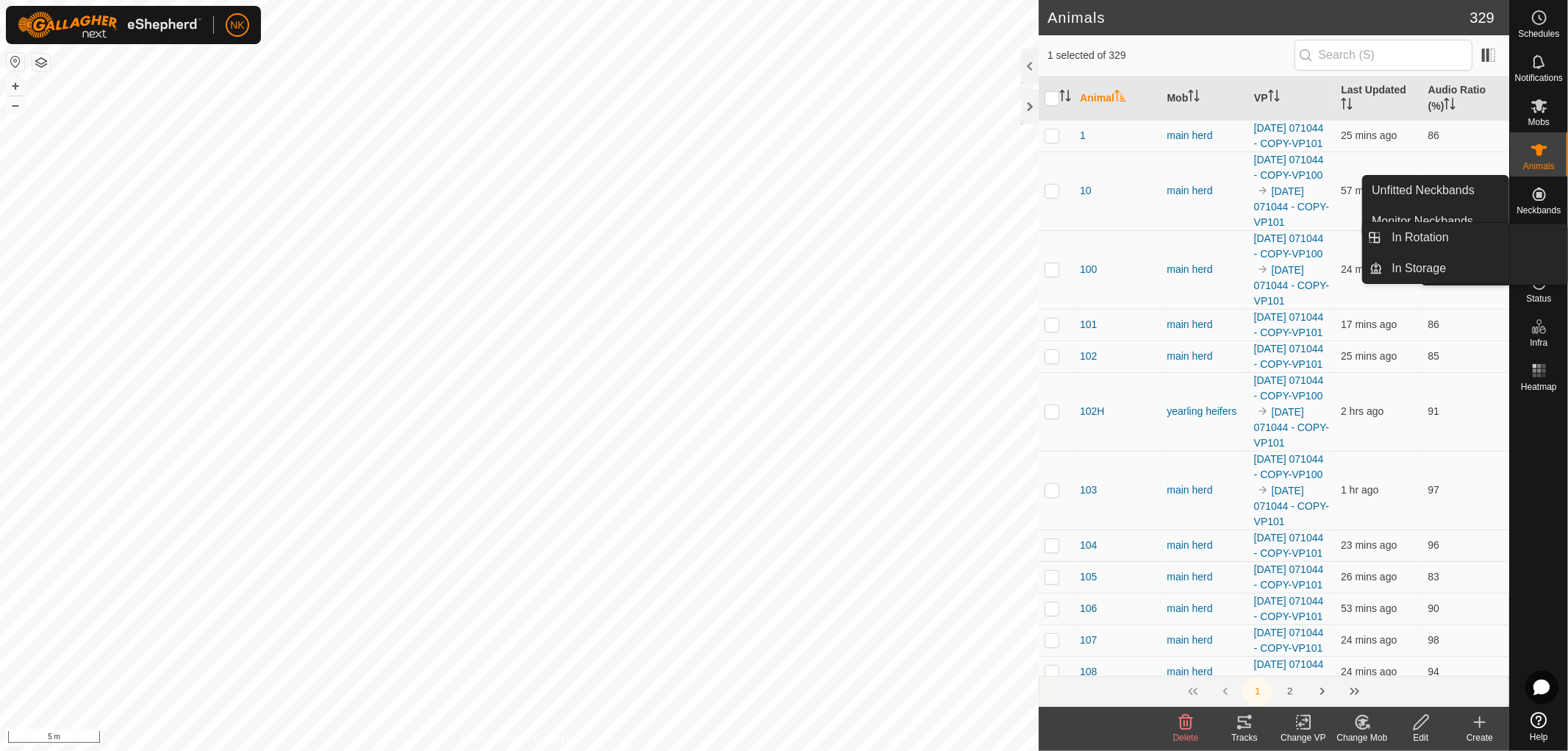
click at [1540, 245] on icon at bounding box center [1539, 238] width 18 height 18
drag, startPoint x: 1546, startPoint y: 215, endPoint x: 1549, endPoint y: 196, distance: 19.2
click at [1549, 196] on es-neckbands-svg-icon at bounding box center [1539, 194] width 26 height 23
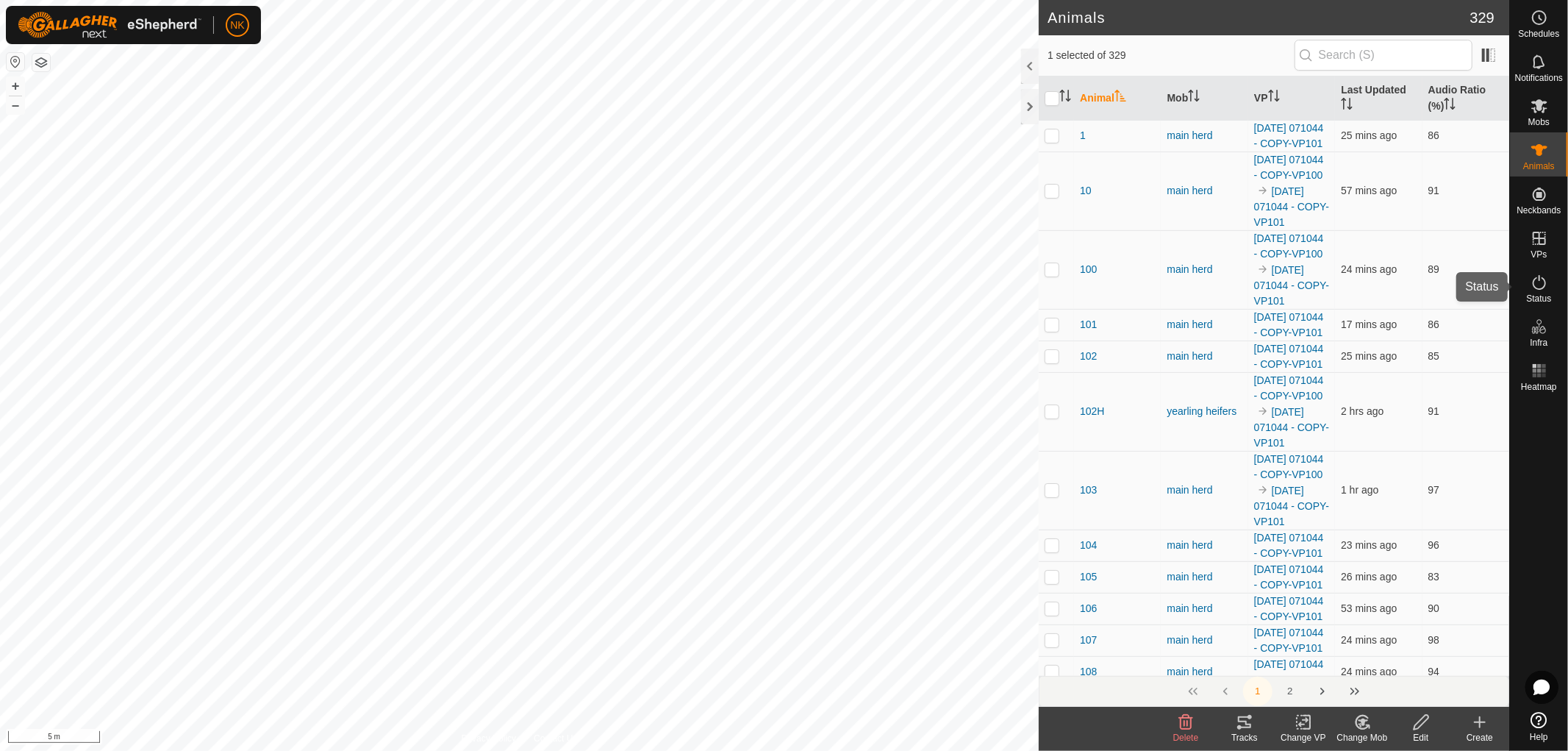
click at [1535, 287] on icon at bounding box center [1539, 282] width 13 height 15
